Goal: Transaction & Acquisition: Purchase product/service

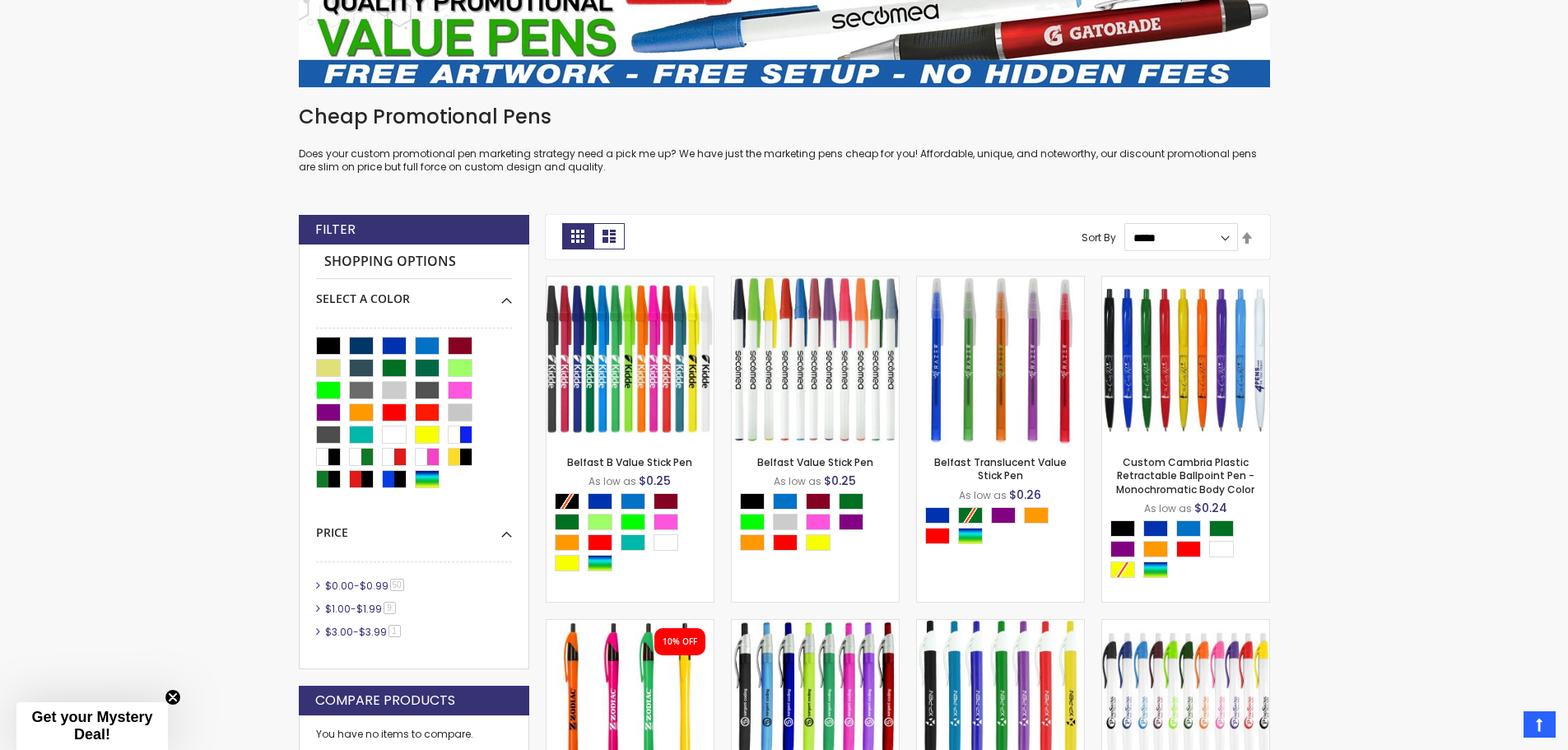
scroll to position [353, 0]
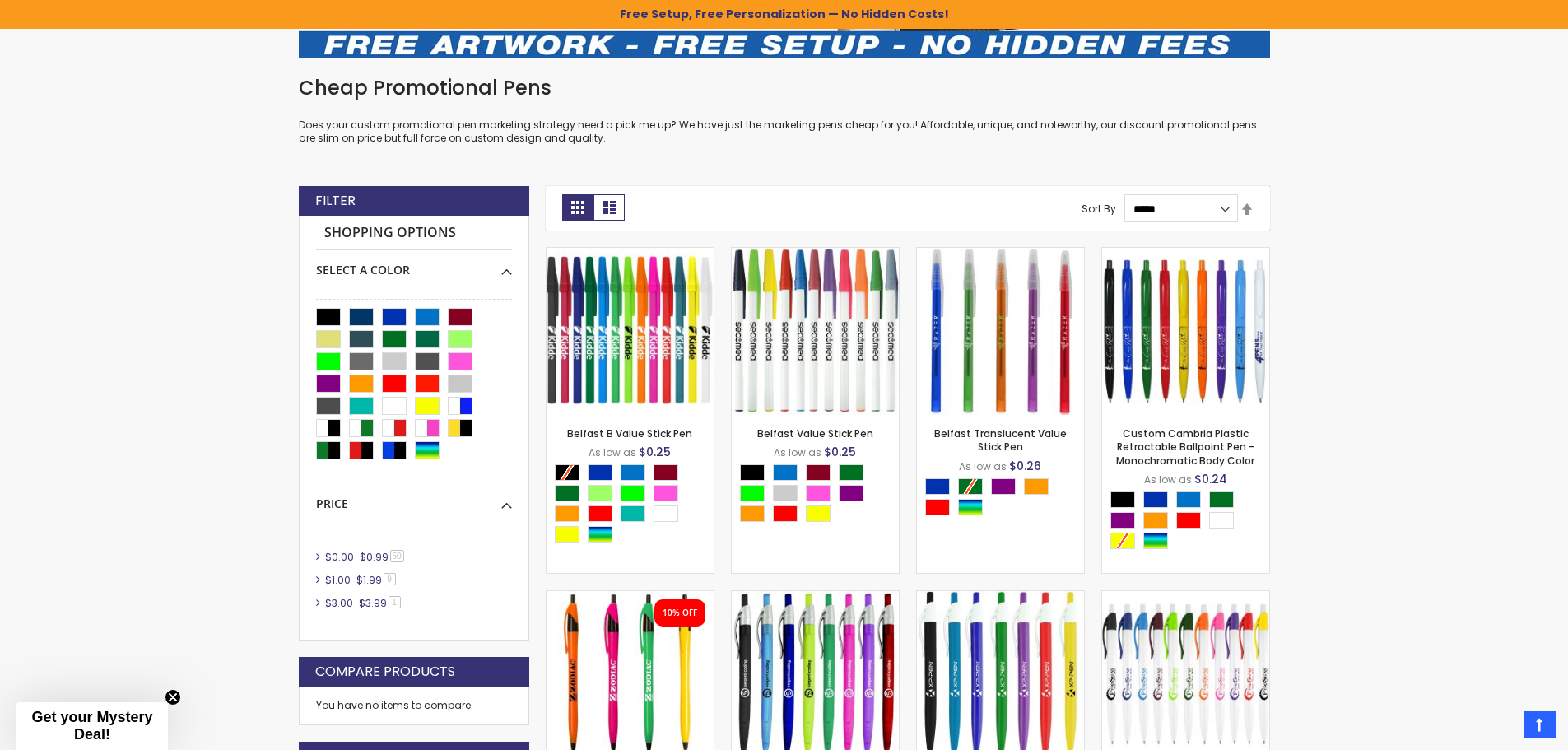
click at [1567, 187] on html "The store will not work correctly when cookies are disabled. Free Setup, Free P…" at bounding box center [784, 22] width 1568 height 750
click at [384, 320] on div "Blue" at bounding box center [394, 317] width 24 height 18
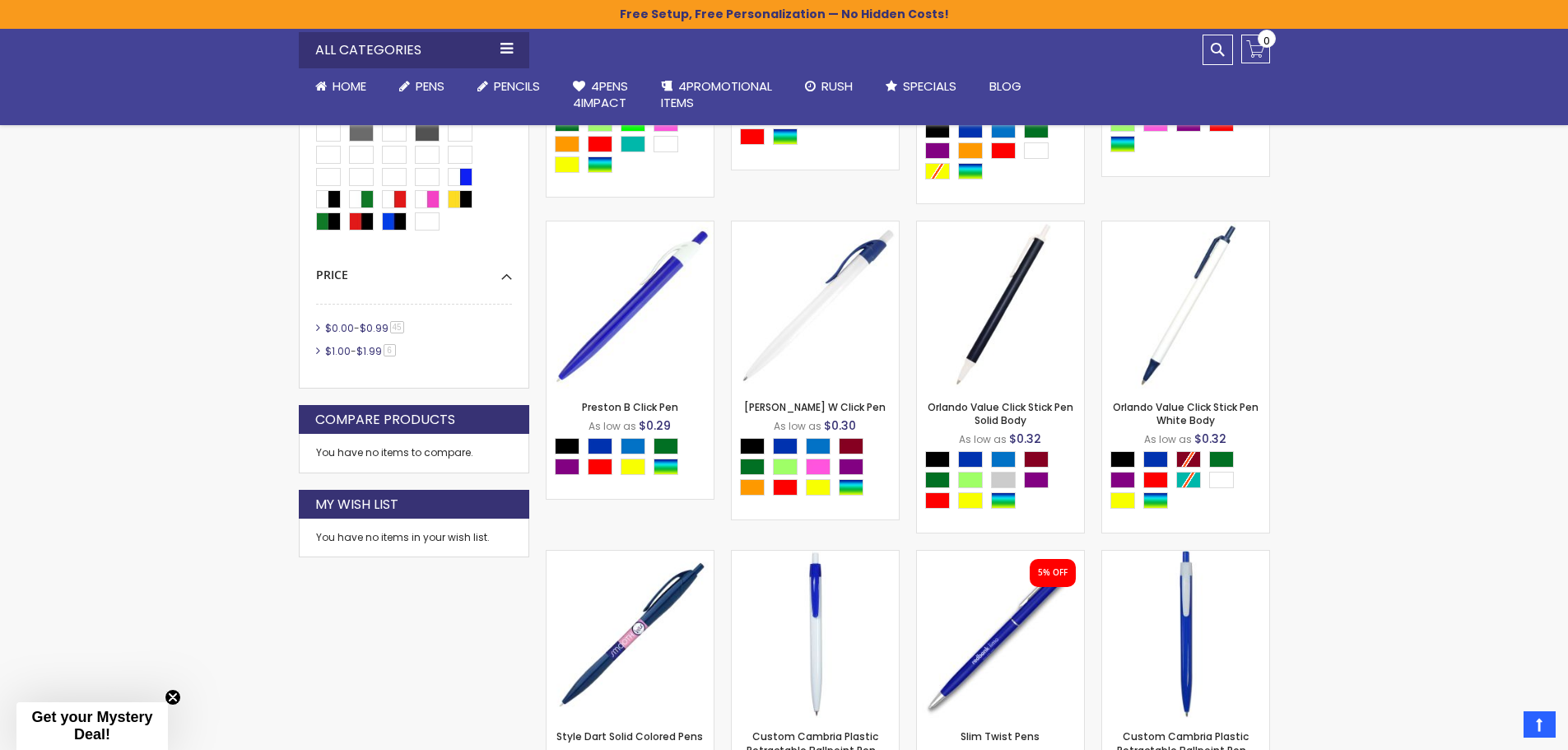
scroll to position [788, 0]
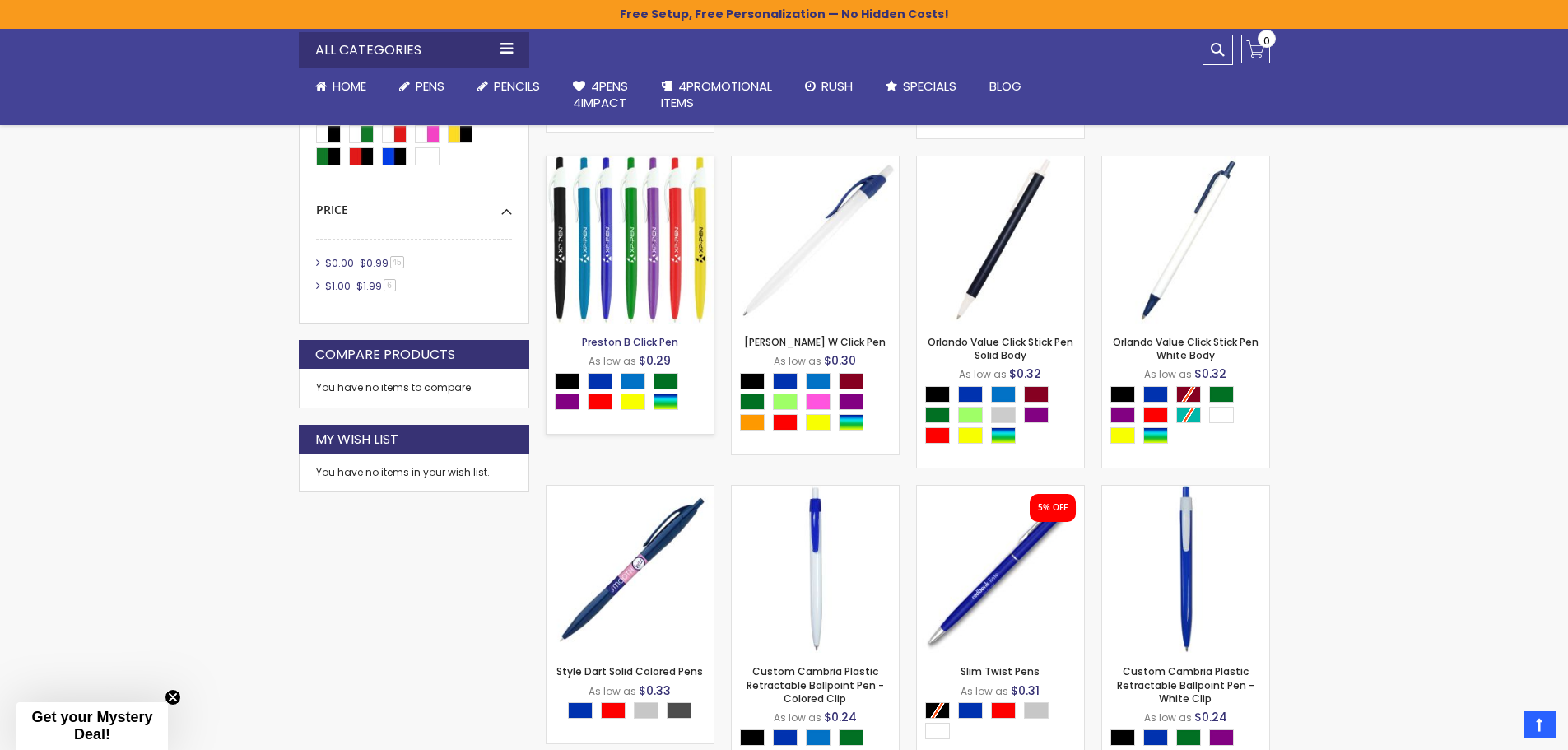
click at [640, 343] on link "Preston B Click Pen" at bounding box center [629, 342] width 96 height 14
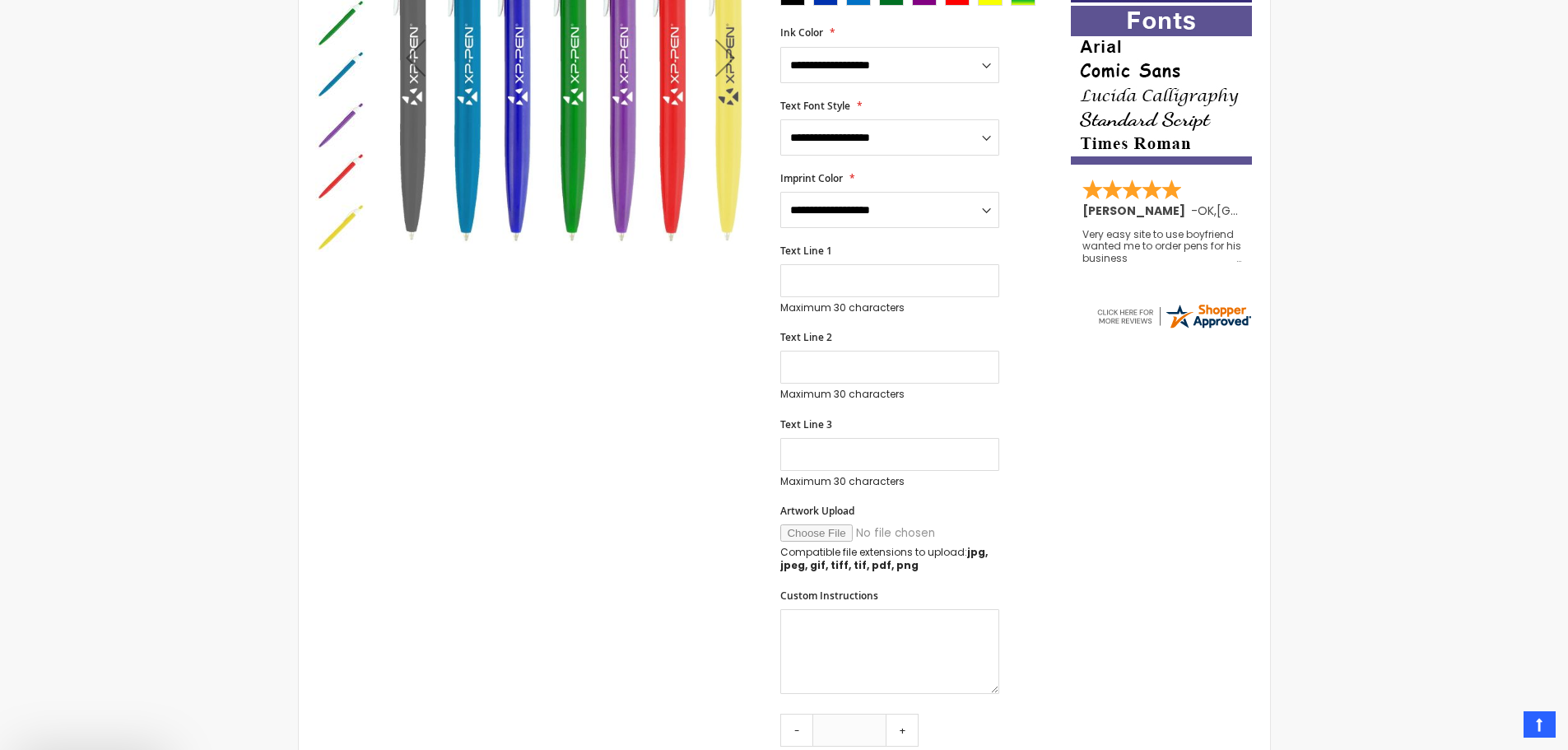
scroll to position [475, 0]
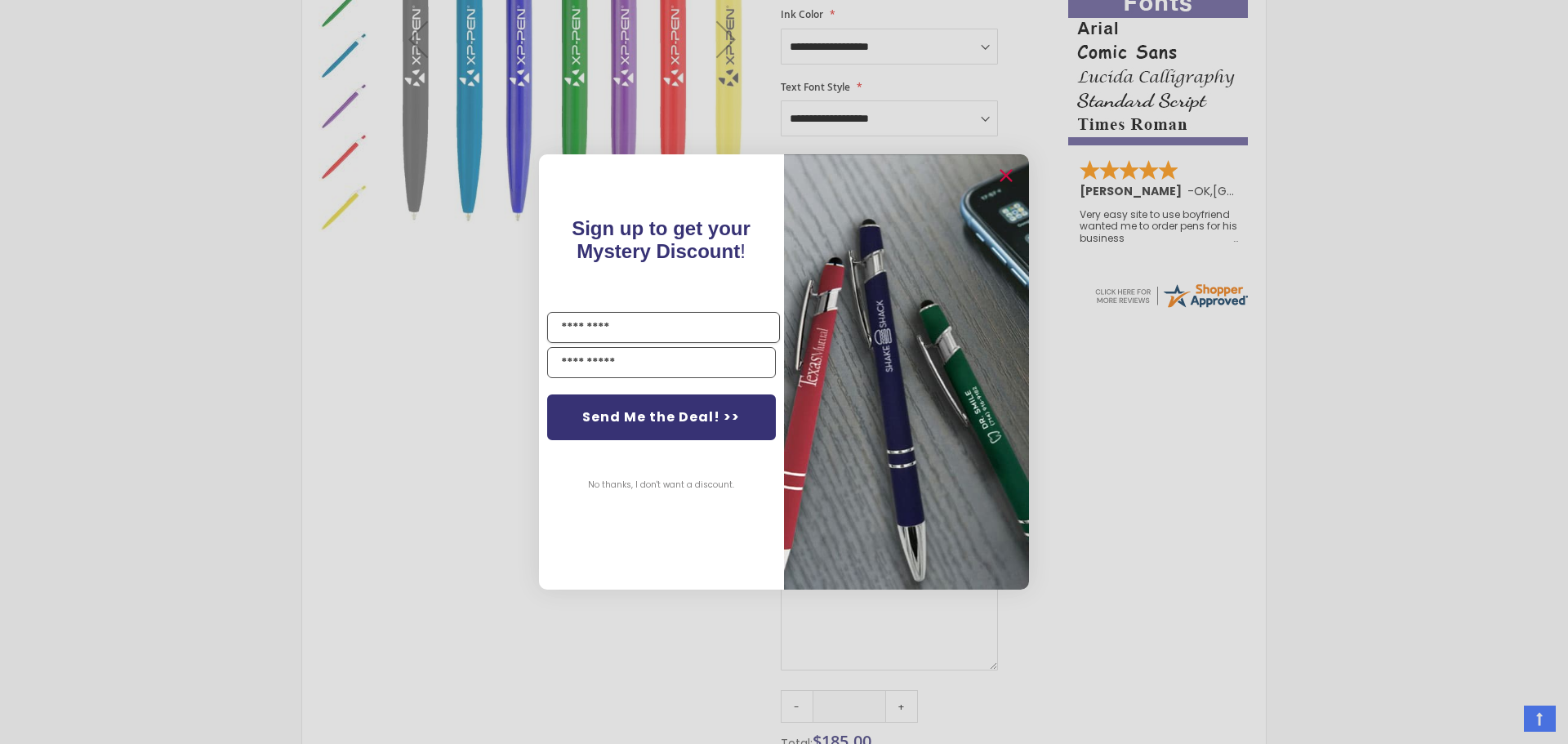
drag, startPoint x: 1566, startPoint y: 170, endPoint x: 1567, endPoint y: 352, distance: 182.0
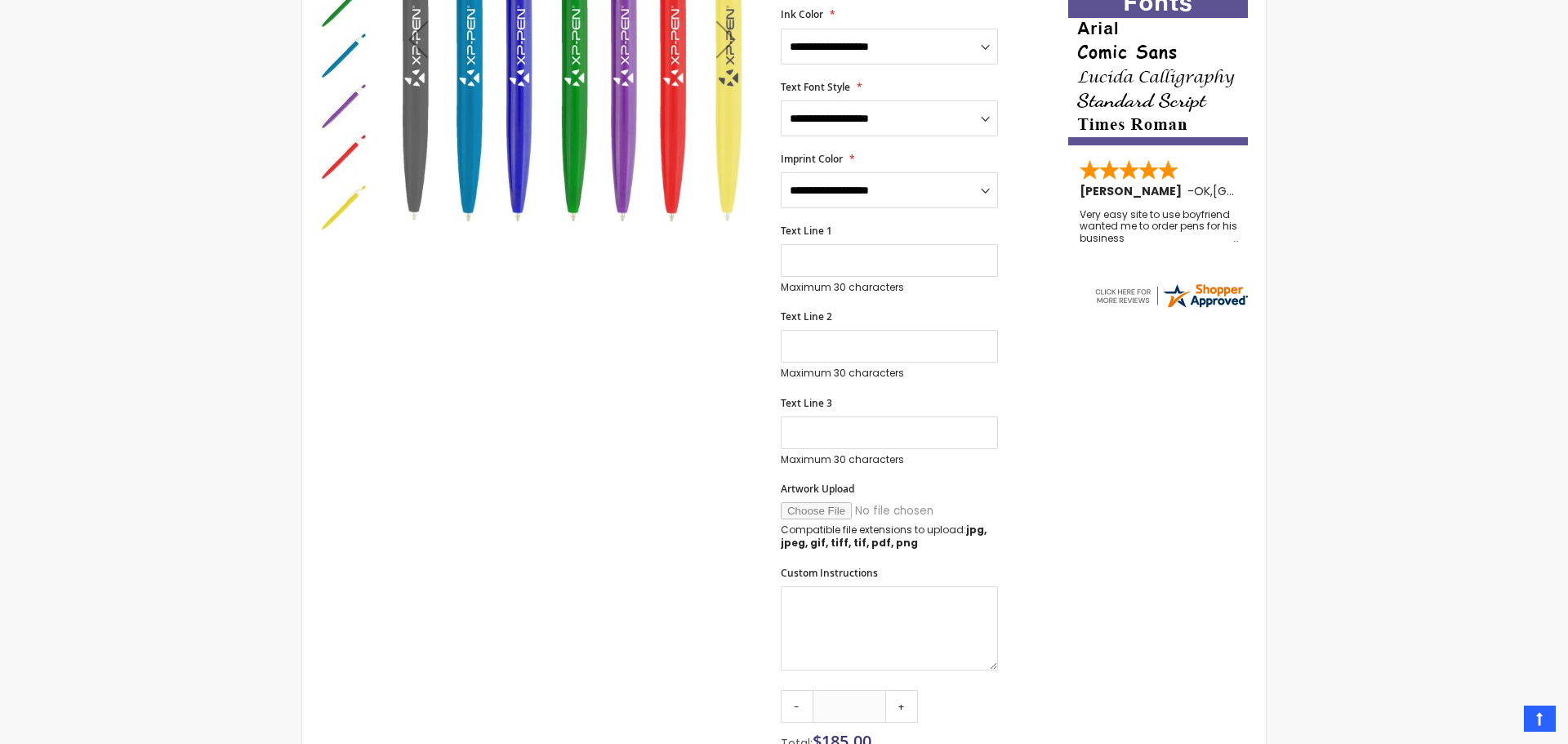
click at [628, 607] on div "Close dialog Sign up to get your Mystery Discount ! Name Email Send Me the Deal…" at bounding box center [784, 372] width 1568 height 744
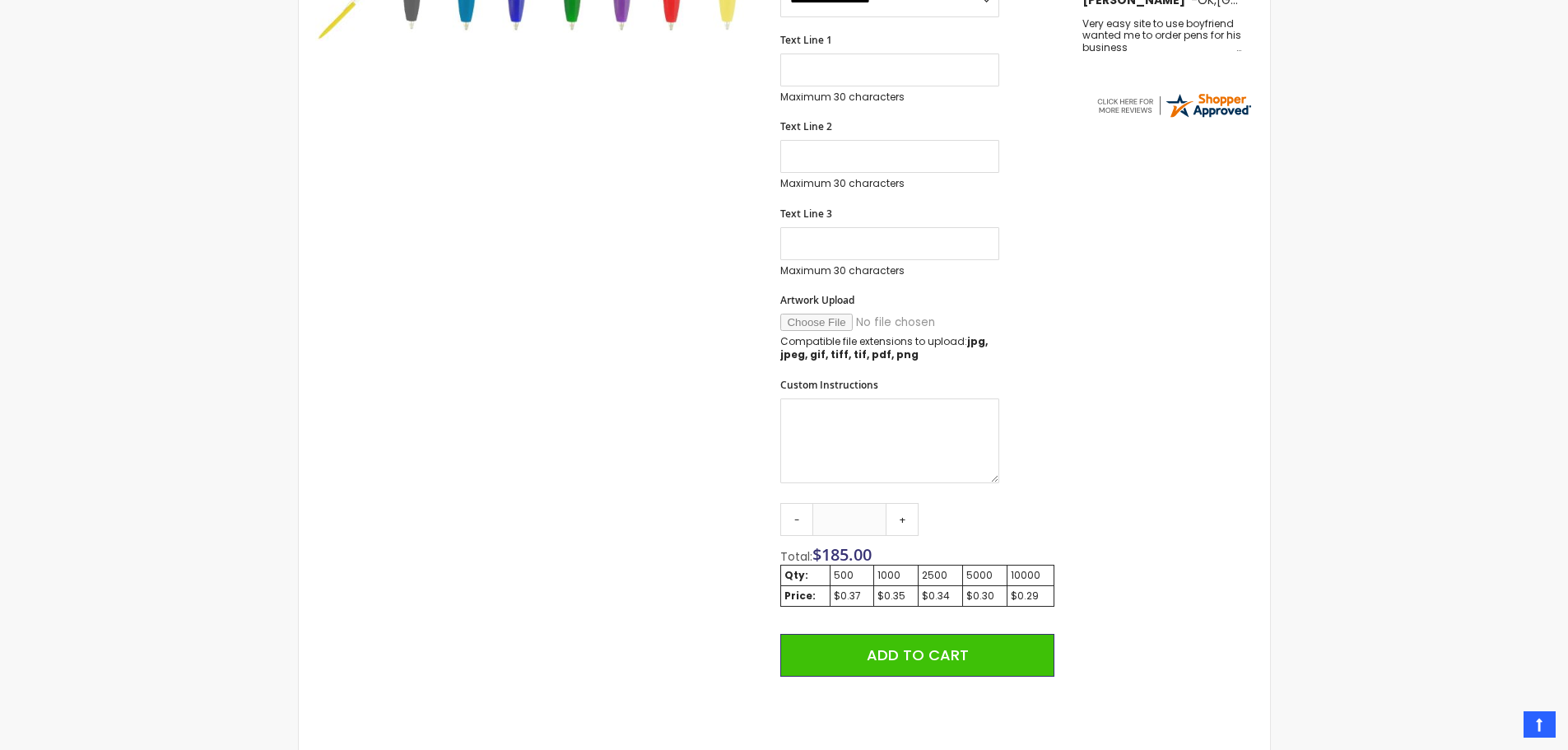
scroll to position [686, 0]
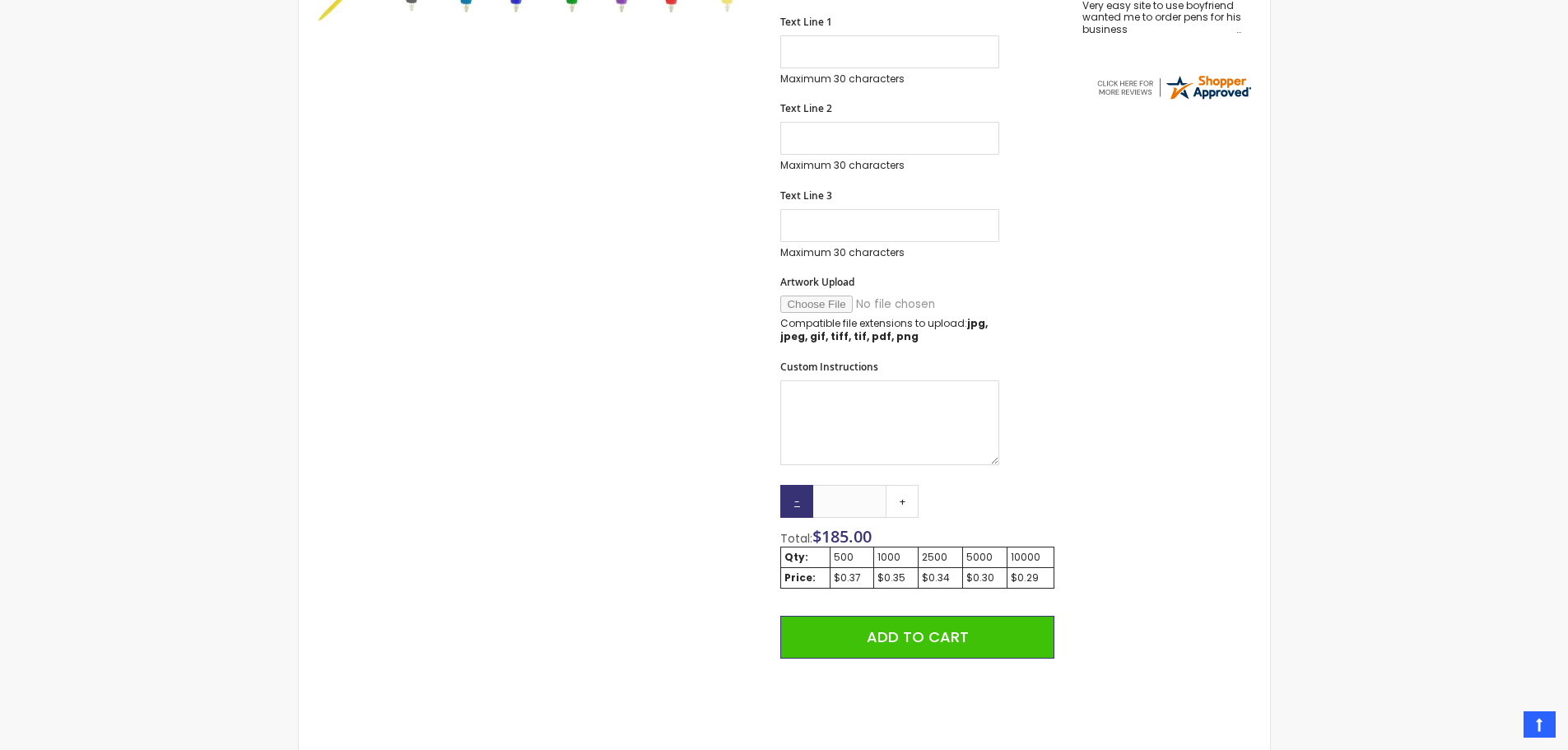
click at [784, 494] on link "-" at bounding box center [796, 501] width 33 height 33
click at [790, 501] on link "-" at bounding box center [796, 501] width 33 height 33
